Goal: Find specific fact: Find specific fact

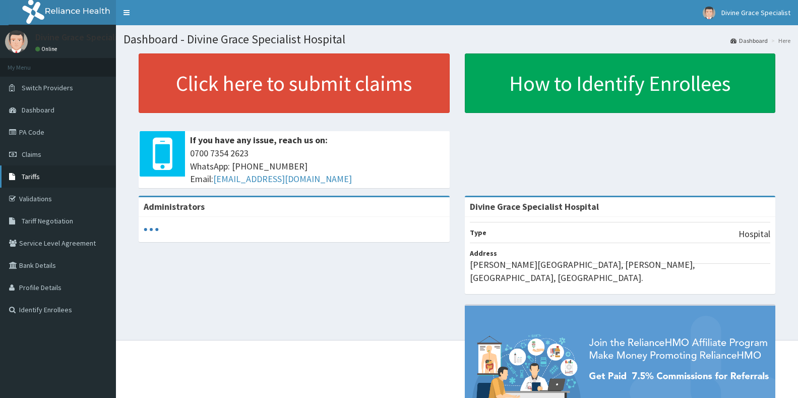
click at [58, 177] on link "Tariffs" at bounding box center [58, 176] width 116 height 22
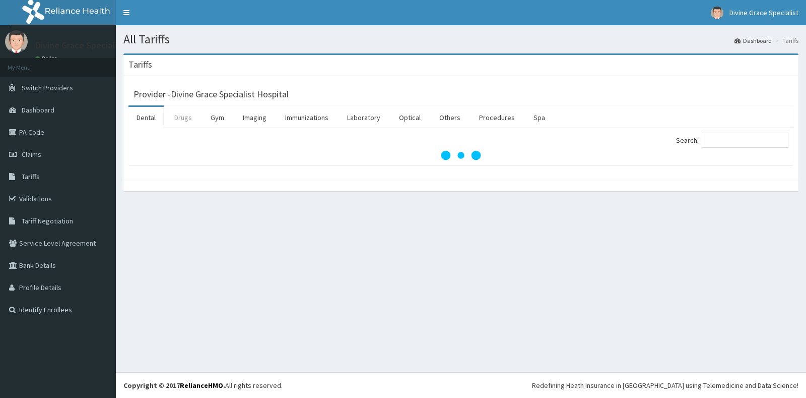
click at [186, 120] on link "Drugs" at bounding box center [183, 117] width 34 height 21
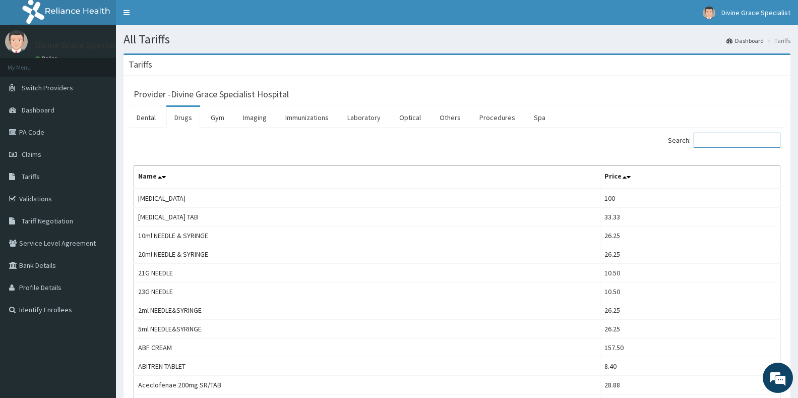
click at [743, 143] on input "Search:" at bounding box center [736, 140] width 87 height 15
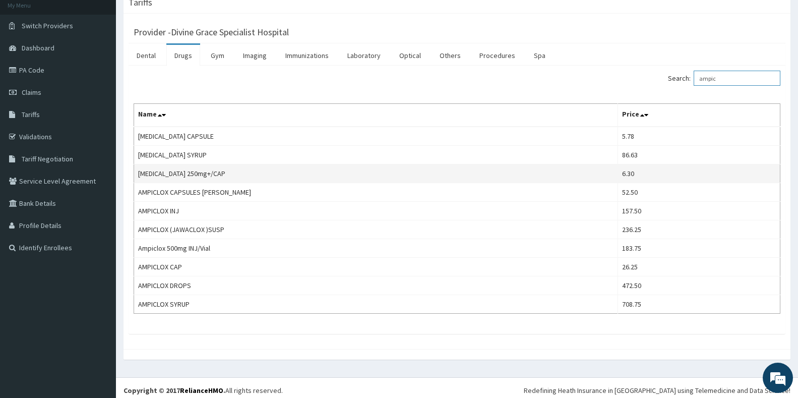
scroll to position [67, 0]
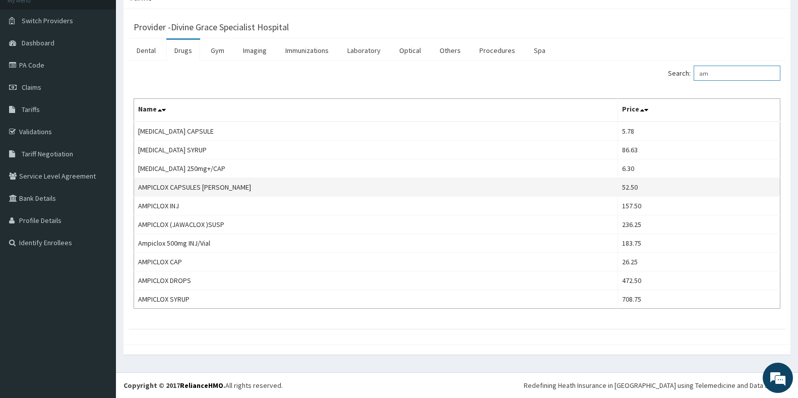
type input "a"
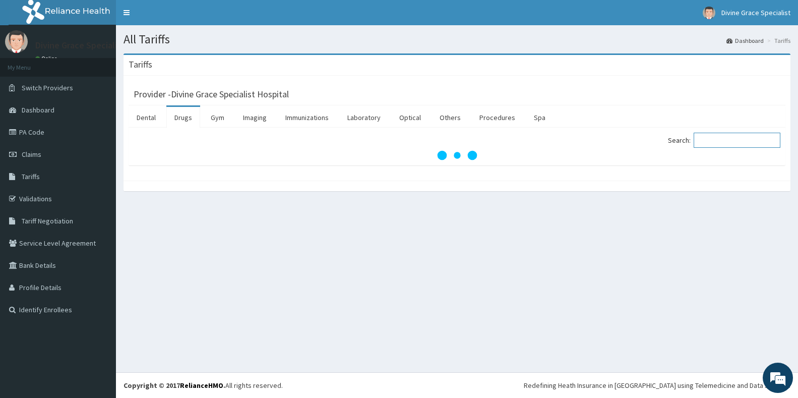
scroll to position [0, 0]
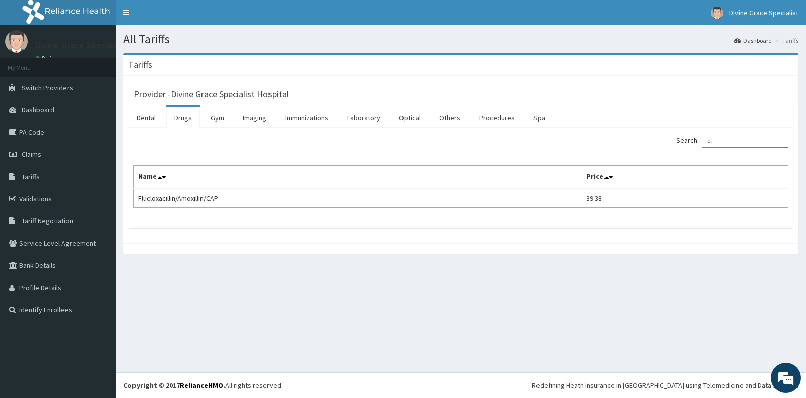
type input "c"
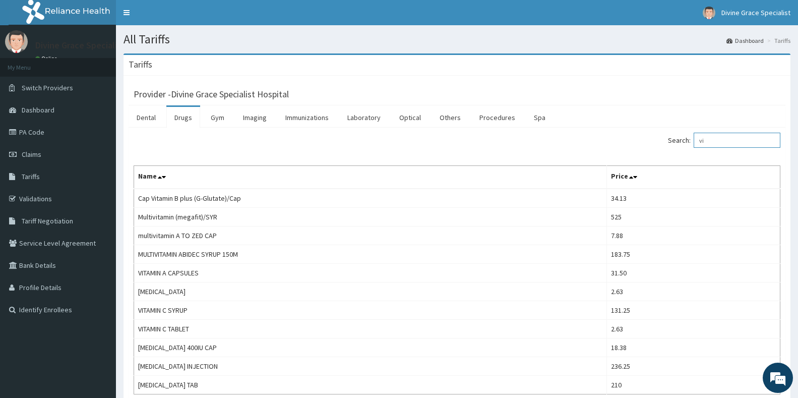
type input "v"
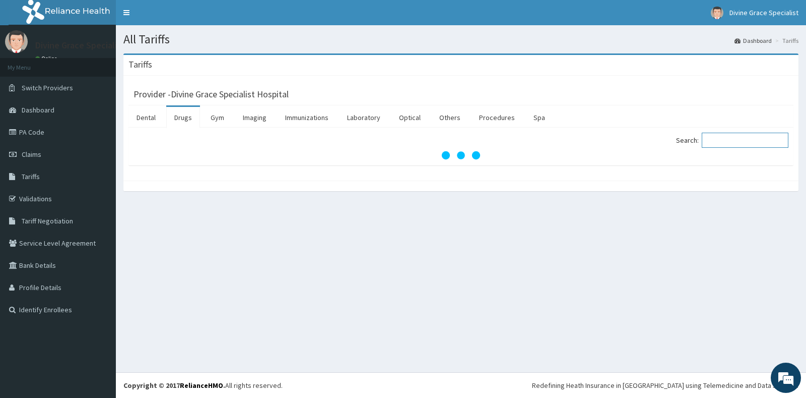
type input "1"
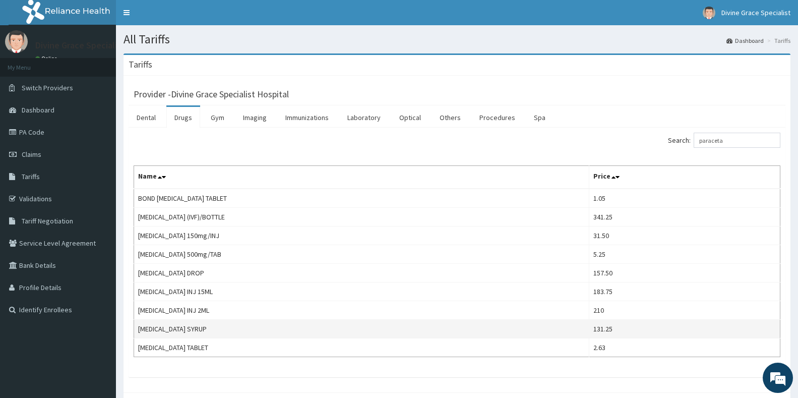
click at [300, 329] on td "[MEDICAL_DATA] SYRUP" at bounding box center [361, 329] width 455 height 19
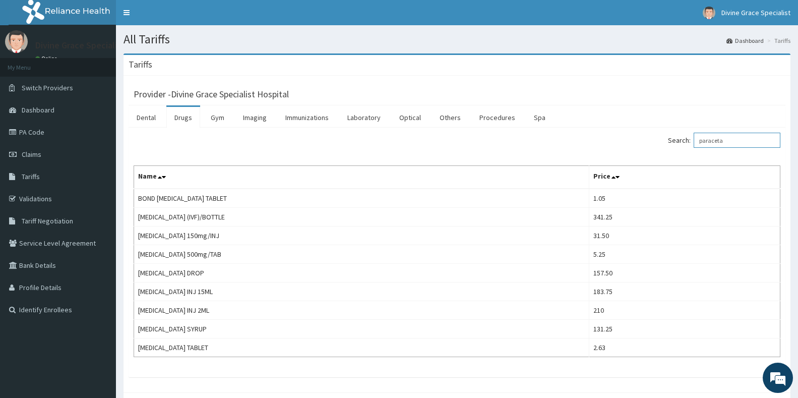
click at [746, 140] on input "paraceta" at bounding box center [736, 140] width 87 height 15
type input "p"
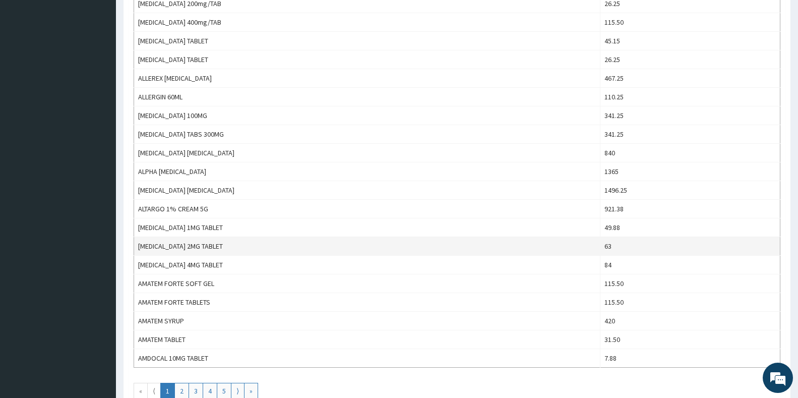
scroll to position [756, 0]
